Goal: Information Seeking & Learning: Learn about a topic

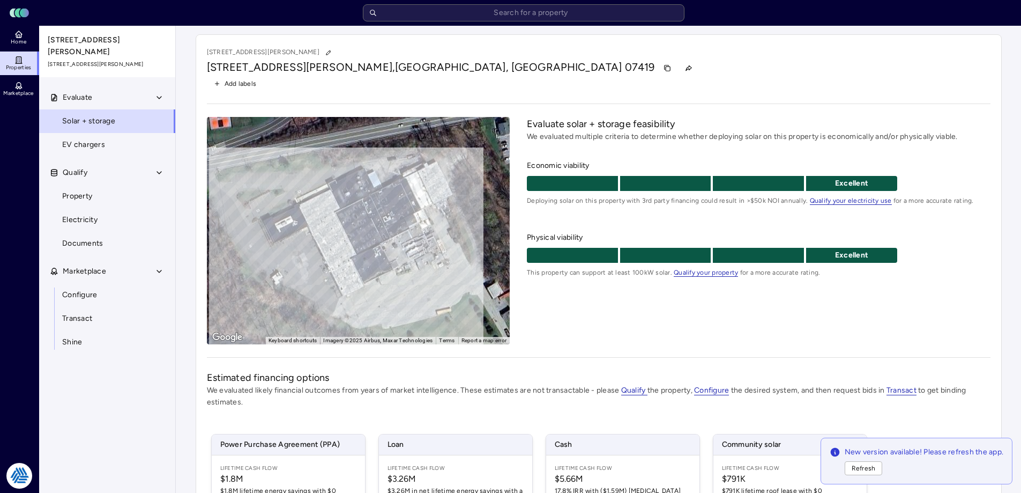
scroll to position [158, 0]
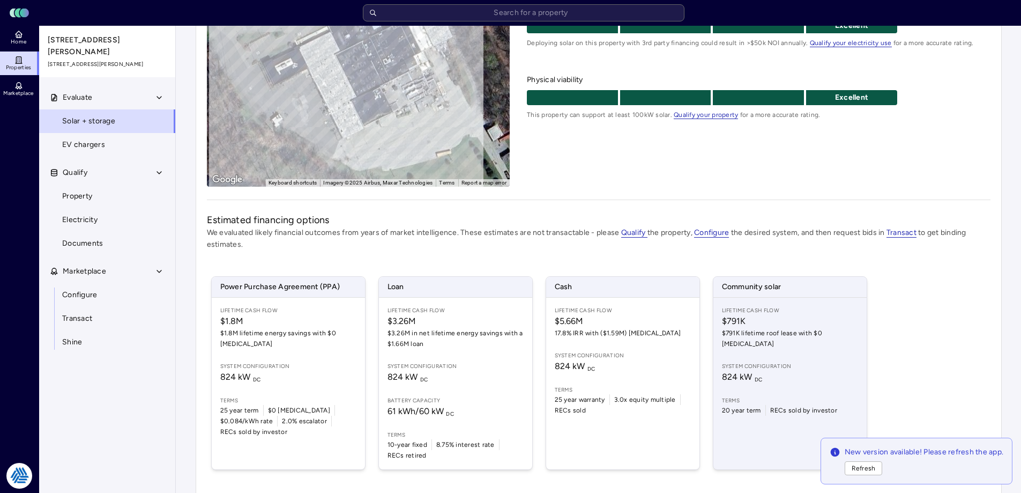
click at [824, 370] on span "824 kW DC" at bounding box center [790, 376] width 136 height 13
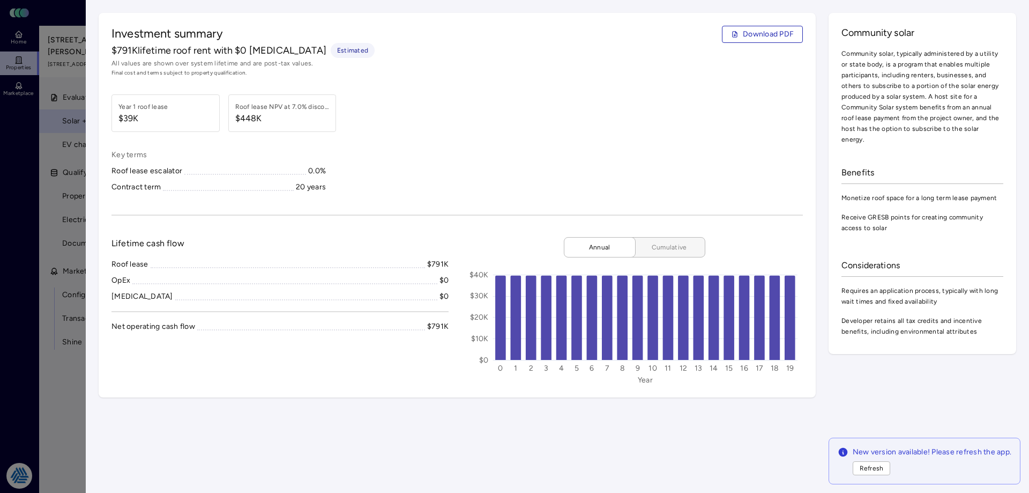
click at [658, 247] on span "Cumulative" at bounding box center [670, 247] width 54 height 11
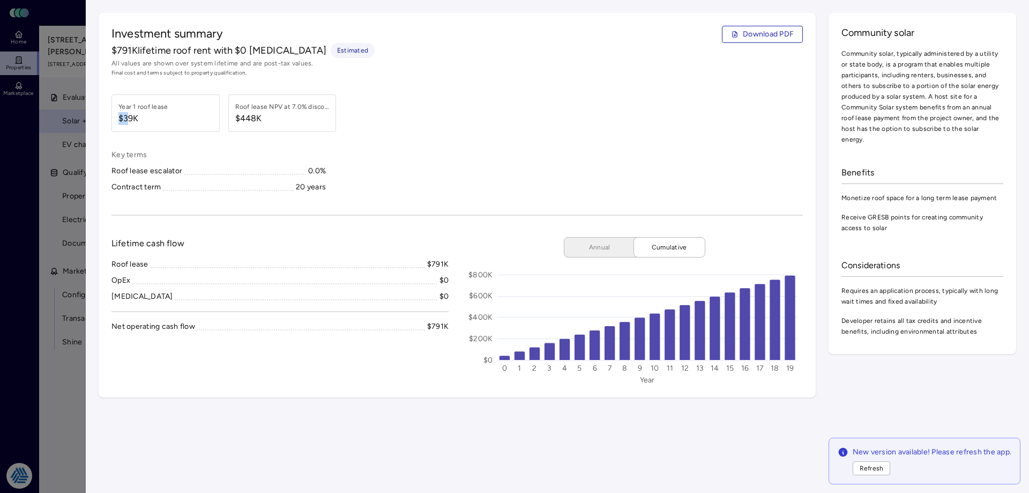
drag, startPoint x: 127, startPoint y: 113, endPoint x: 176, endPoint y: 107, distance: 49.7
click at [176, 107] on div "Year 1 roof lease $39K" at bounding box center [166, 113] width 96 height 24
click at [943, 262] on div "Considerations" at bounding box center [923, 266] width 162 height 22
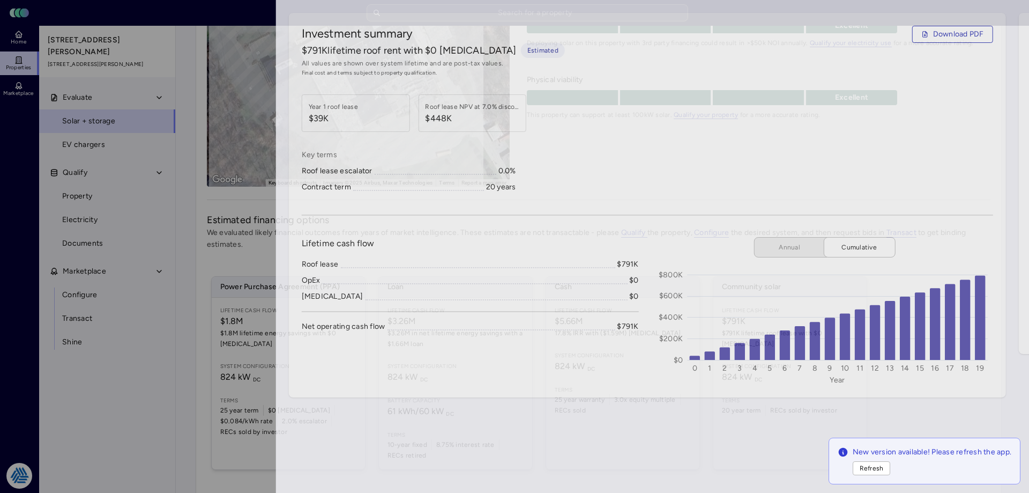
click at [44, 394] on div at bounding box center [514, 246] width 1029 height 493
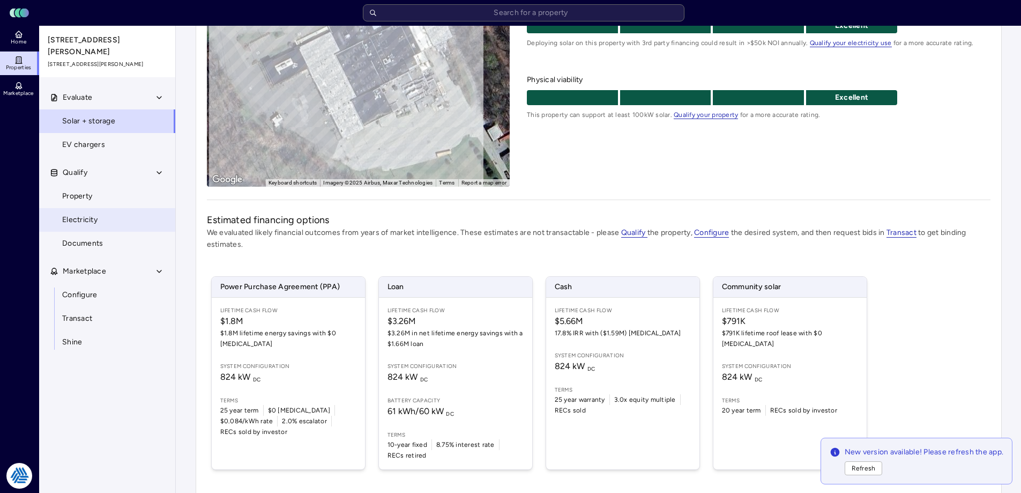
click at [107, 212] on link "Electricity" at bounding box center [107, 220] width 137 height 24
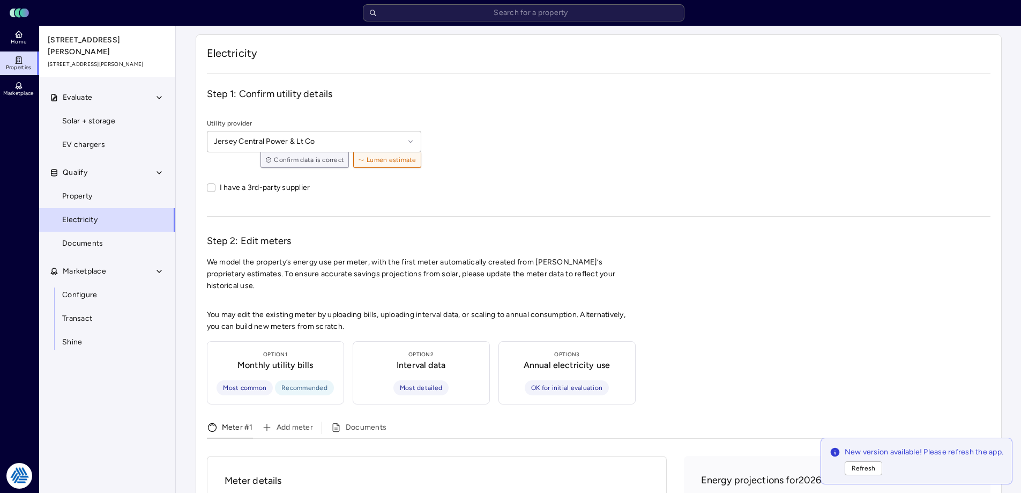
drag, startPoint x: 951, startPoint y: 187, endPoint x: 932, endPoint y: 175, distance: 22.3
click at [951, 185] on div "I have a 3rd-party supplier" at bounding box center [599, 187] width 784 height 23
